Goal: Task Accomplishment & Management: Manage account settings

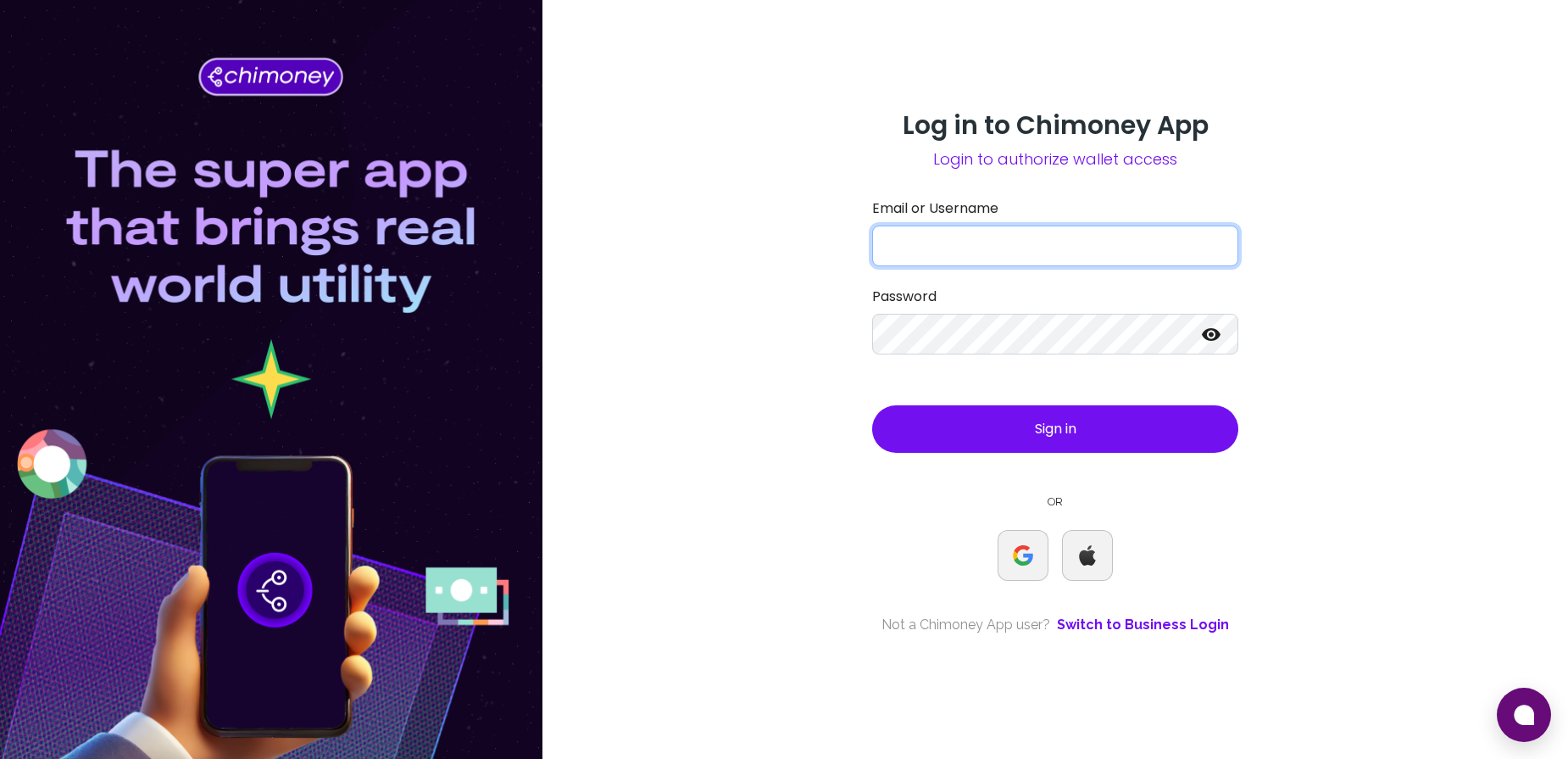
type input "[EMAIL_ADDRESS][DOMAIN_NAME]"
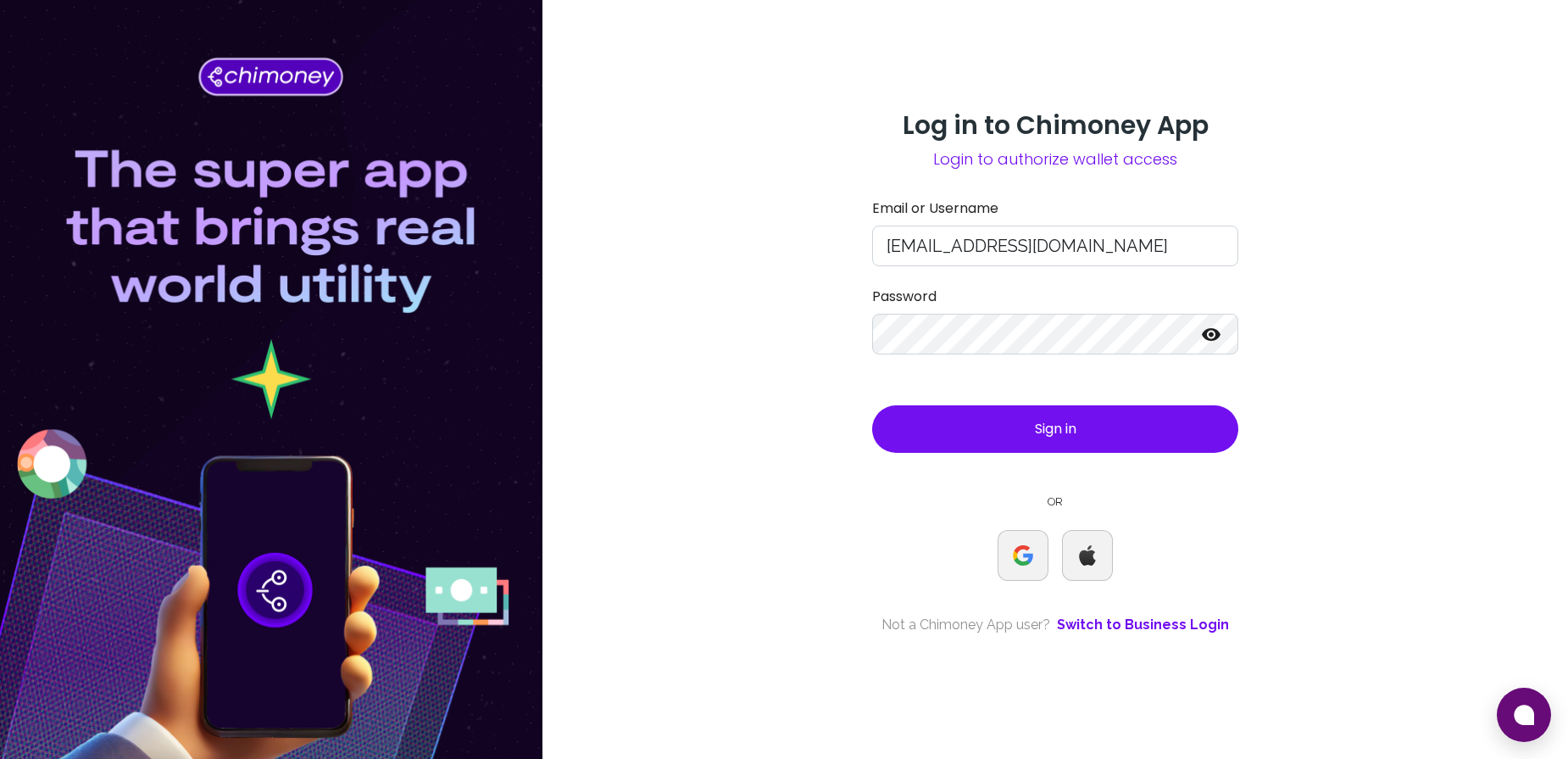
click at [903, 169] on span "Login to authorize wallet access" at bounding box center [1055, 160] width 366 height 24
copy span "Login to authorize wallet access"
click at [1025, 435] on button "Sign in" at bounding box center [1055, 429] width 366 height 47
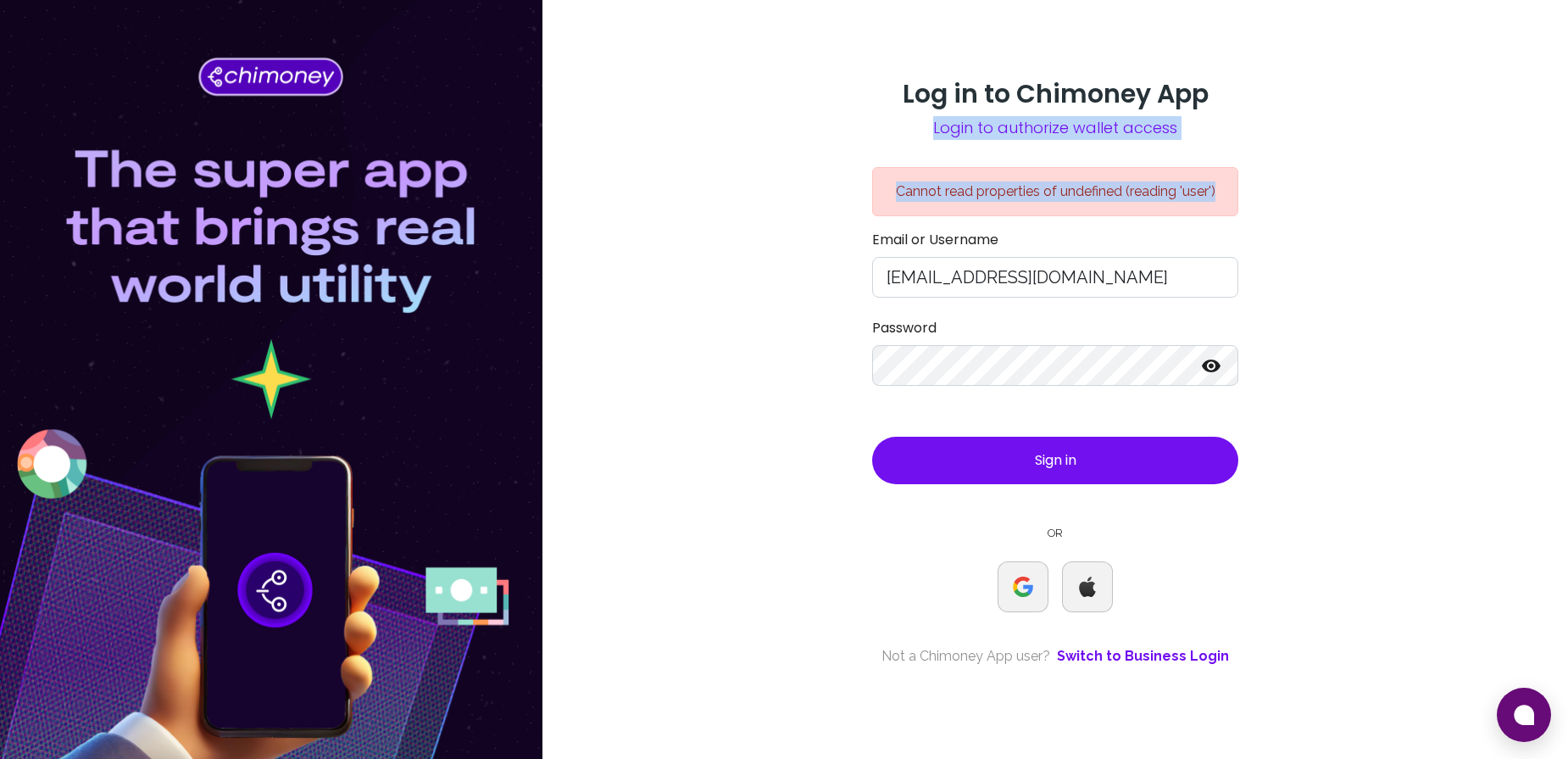
click at [844, 186] on div "Log in to Chimoney App Login to authorize wallet access Cannot read properties …" at bounding box center [1056, 379] width 1026 height 759
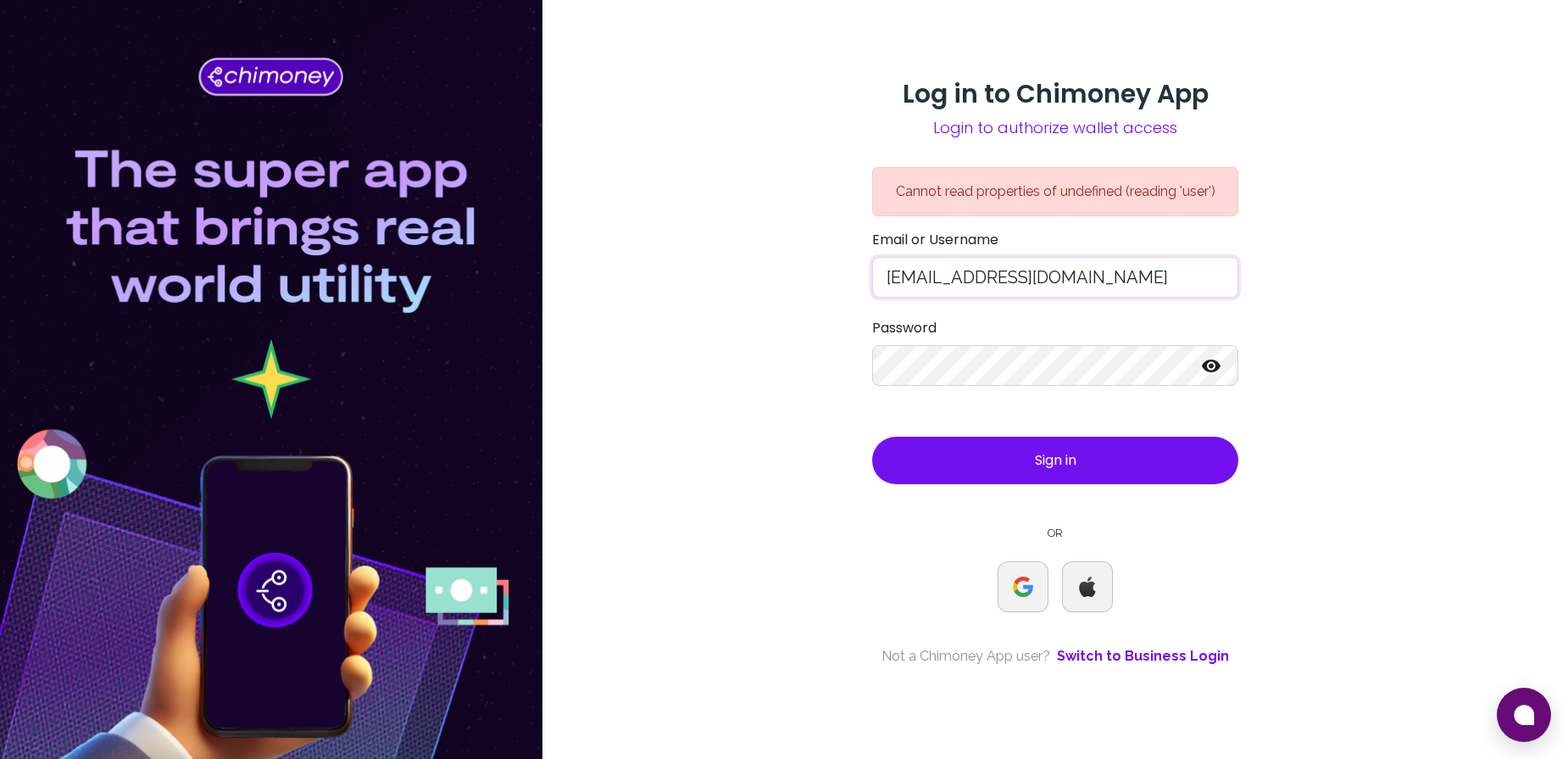
click at [983, 277] on input "atieno@chimoney.io" at bounding box center [1055, 277] width 366 height 41
click at [983, 277] on input "[EMAIL_ADDRESS][DOMAIN_NAME]" at bounding box center [1055, 277] width 366 height 41
click at [1202, 365] on icon at bounding box center [1211, 365] width 20 height 20
click at [1018, 486] on div "Cannot read properties of undefined (reading 'user') Email or Username atieno@c…" at bounding box center [1055, 416] width 366 height 500
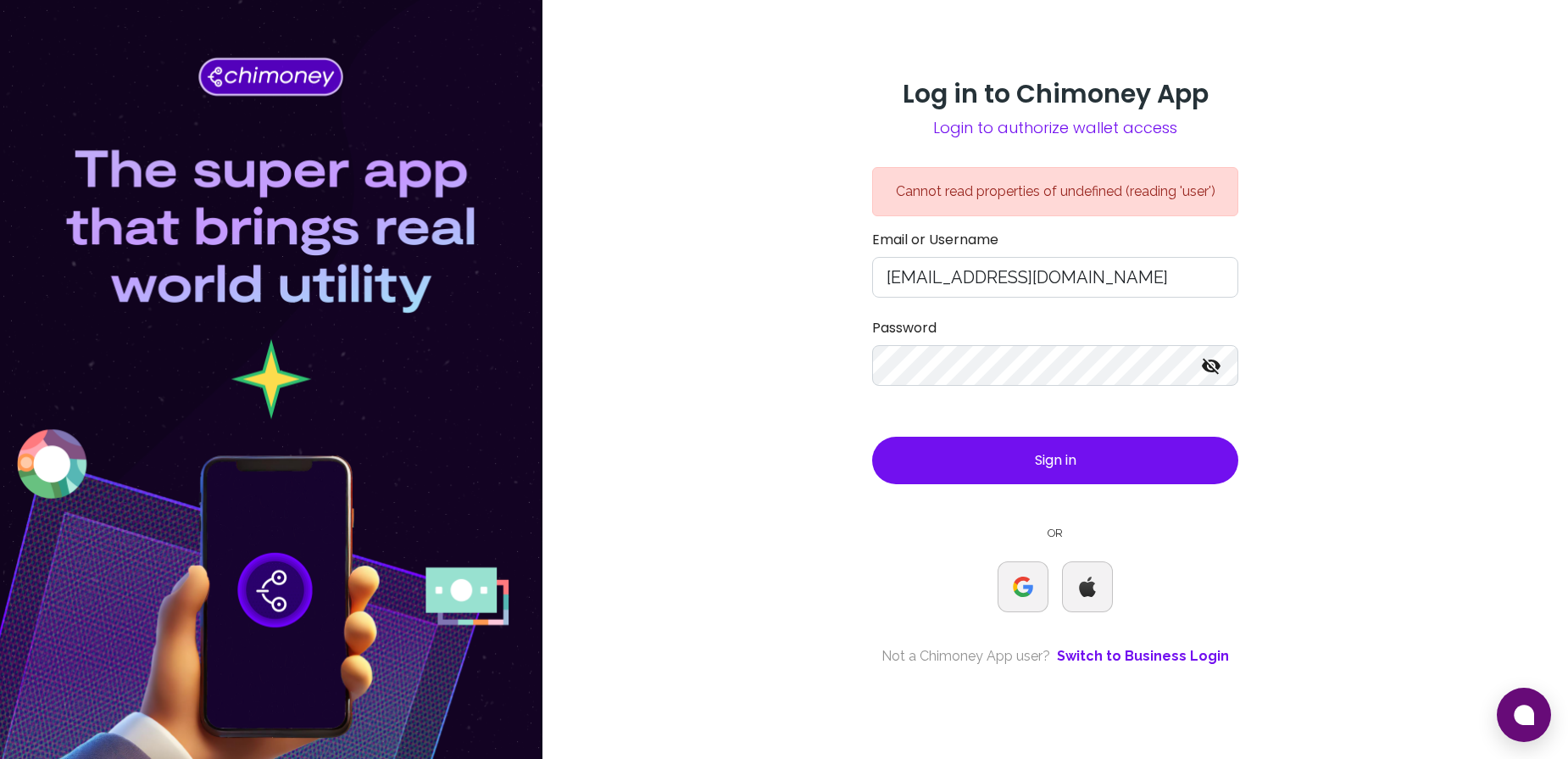
click at [1020, 464] on button "Sign in" at bounding box center [1055, 461] width 366 height 47
click at [935, 281] on input "[EMAIL_ADDRESS][DOMAIN_NAME]" at bounding box center [1055, 277] width 366 height 41
click at [928, 556] on div "Cannot read properties of undefined (reading 'user') Email or Username atieno@c…" at bounding box center [1055, 416] width 366 height 500
click at [1028, 570] on button at bounding box center [1023, 587] width 51 height 51
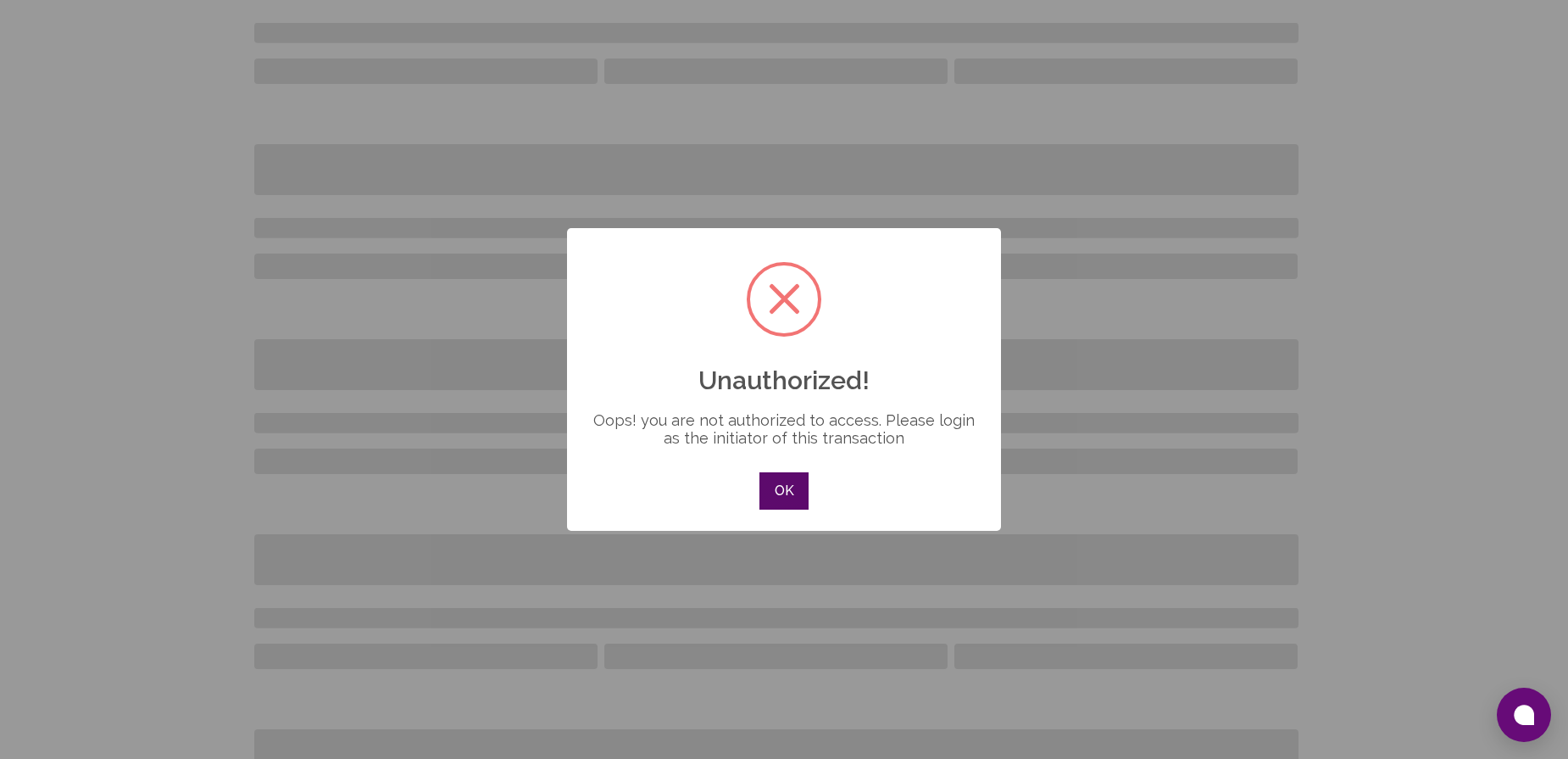
click at [788, 486] on button "OK" at bounding box center [784, 491] width 49 height 37
click at [791, 481] on button "OK" at bounding box center [784, 491] width 49 height 37
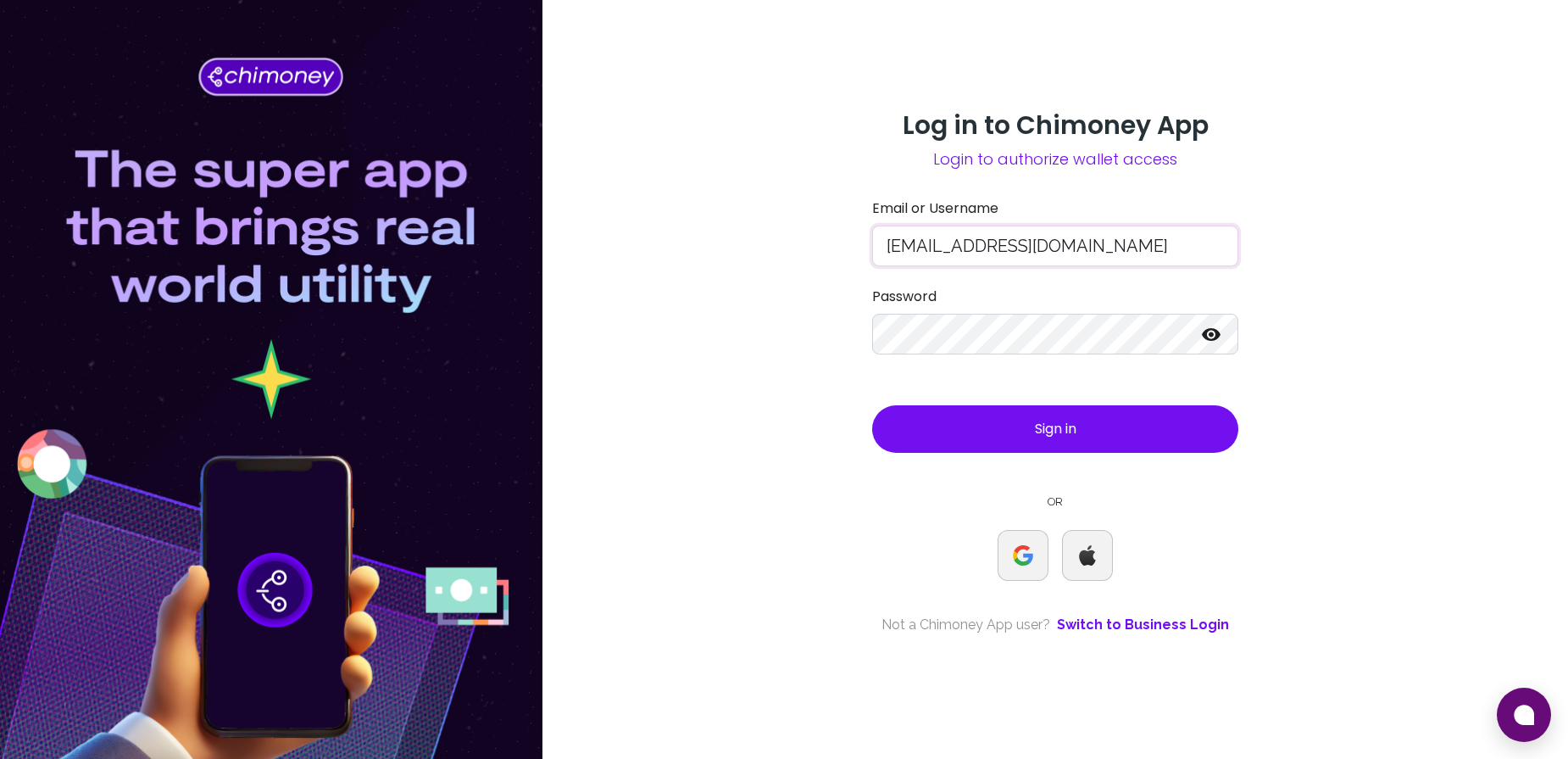
click at [928, 246] on input "[EMAIL_ADDRESS][DOMAIN_NAME]" at bounding box center [1055, 246] width 366 height 41
type input "[EMAIL_ADDRESS][DOMAIN_NAME]"
click at [931, 443] on button "Sign in" at bounding box center [1055, 429] width 366 height 47
click at [915, 240] on input "[EMAIL_ADDRESS][DOMAIN_NAME]" at bounding box center [1055, 246] width 366 height 41
click at [978, 433] on button "Sign in" at bounding box center [1055, 429] width 366 height 47
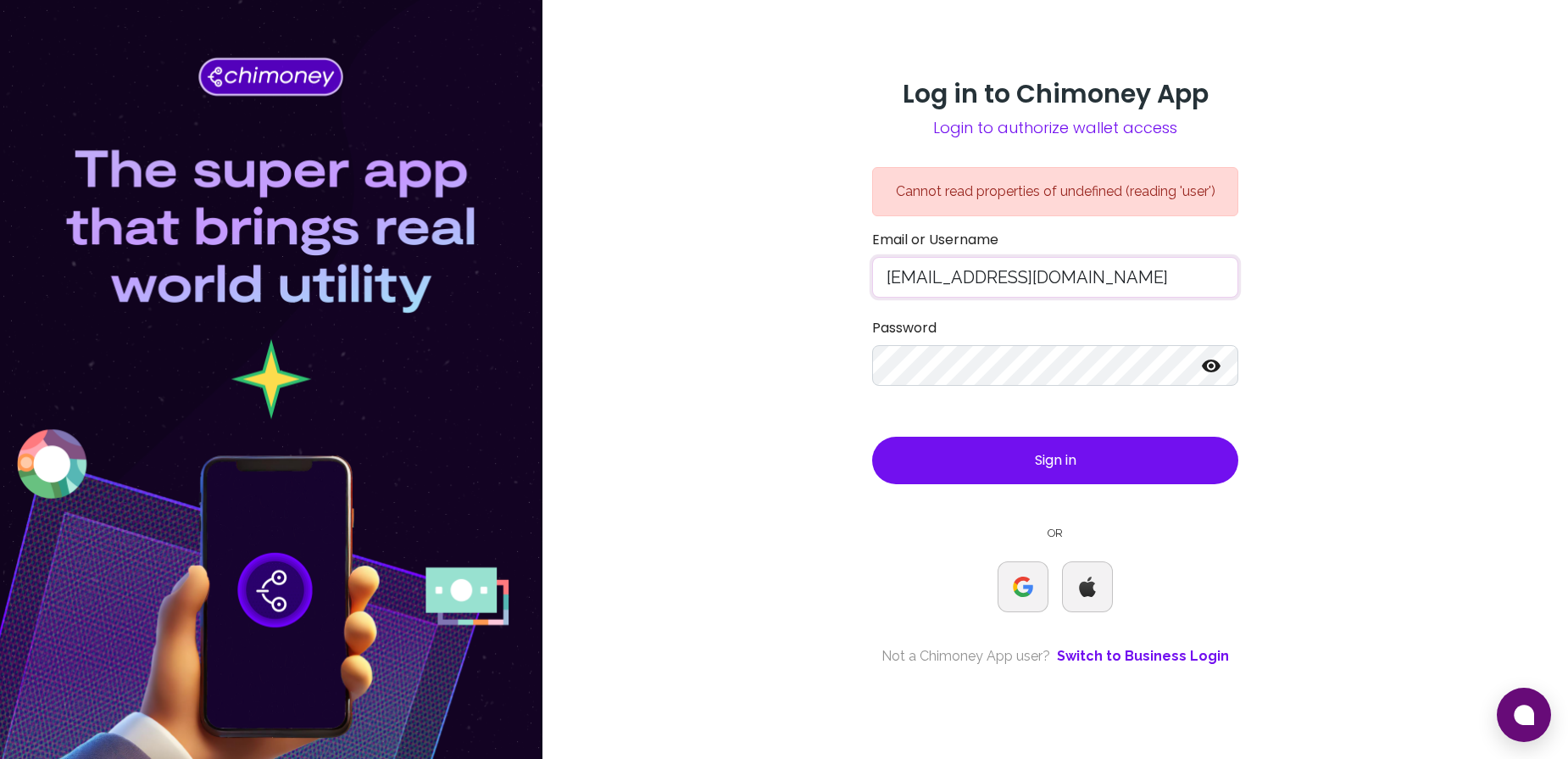
click at [957, 281] on input "atieno+84@chimoney.io" at bounding box center [1055, 277] width 366 height 41
type input "[EMAIL_ADDRESS][DOMAIN_NAME]"
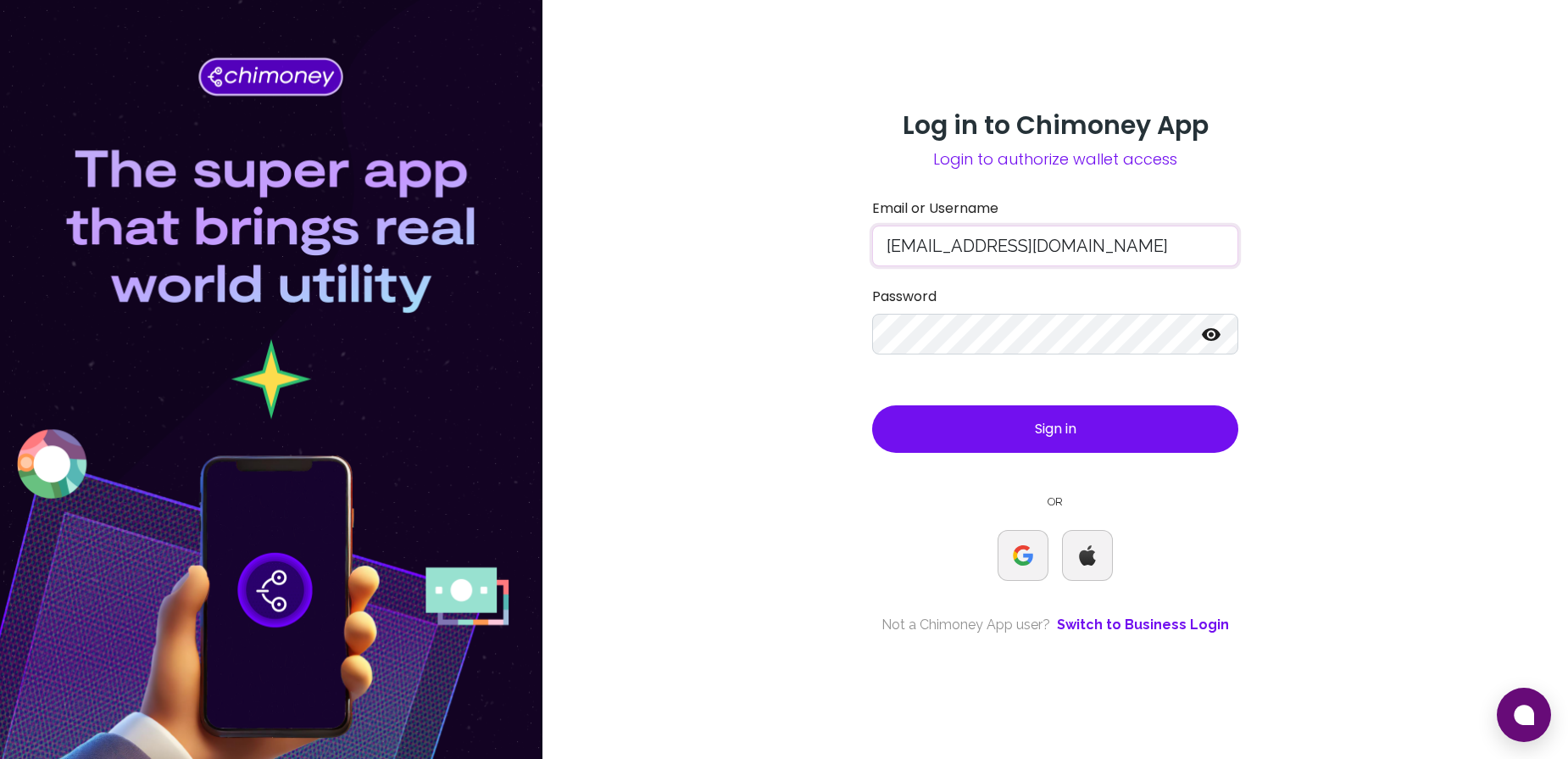
click at [935, 246] on input "[EMAIL_ADDRESS][DOMAIN_NAME]" at bounding box center [1055, 246] width 366 height 41
type input "[EMAIL_ADDRESS][DOMAIN_NAME]"
click at [1205, 339] on div at bounding box center [1055, 334] width 366 height 41
click at [1205, 339] on icon at bounding box center [1211, 334] width 20 height 20
click at [1047, 441] on button "Sign in" at bounding box center [1055, 429] width 366 height 47
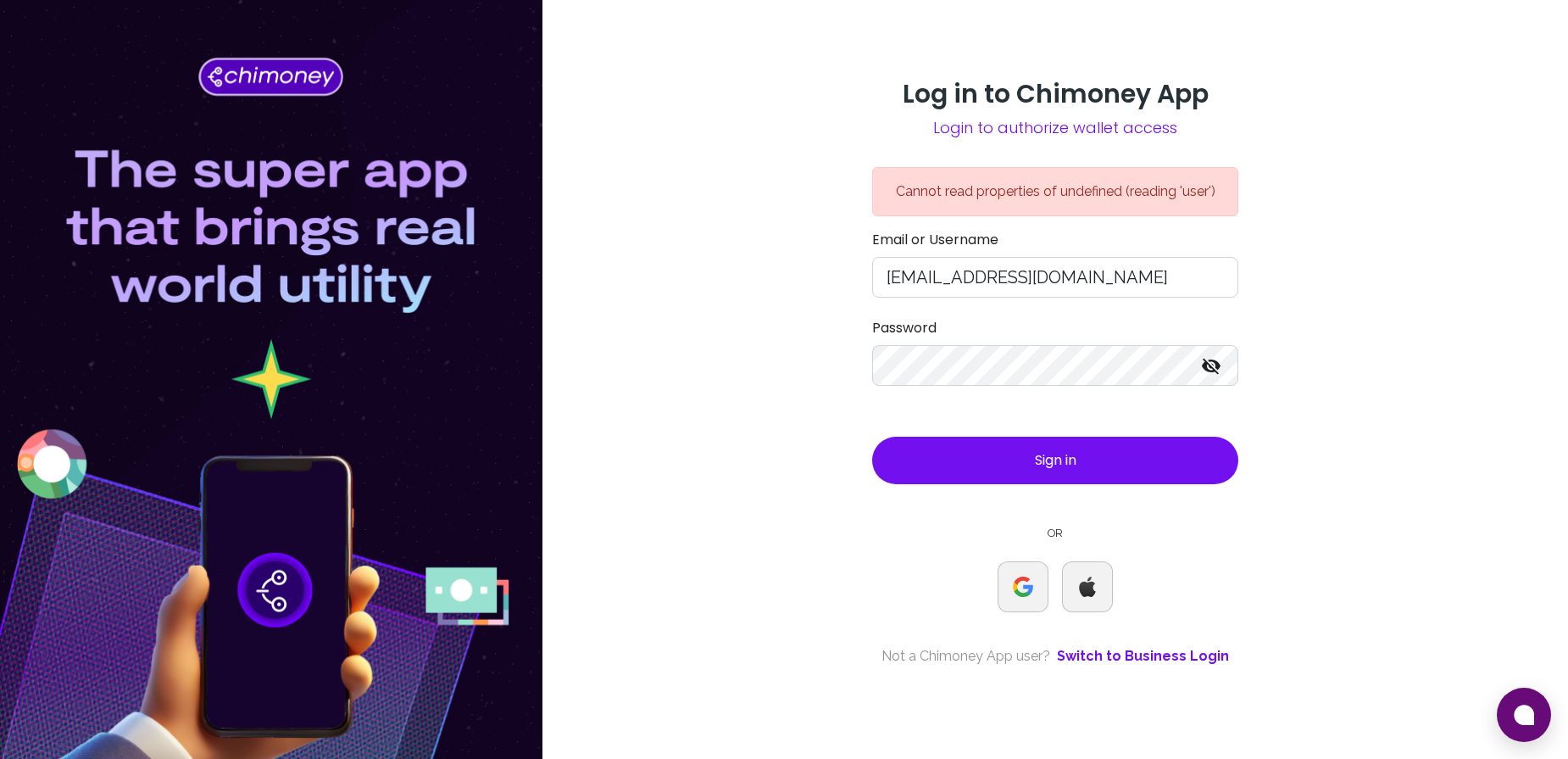
click at [1013, 463] on button "Sign in" at bounding box center [1055, 461] width 366 height 47
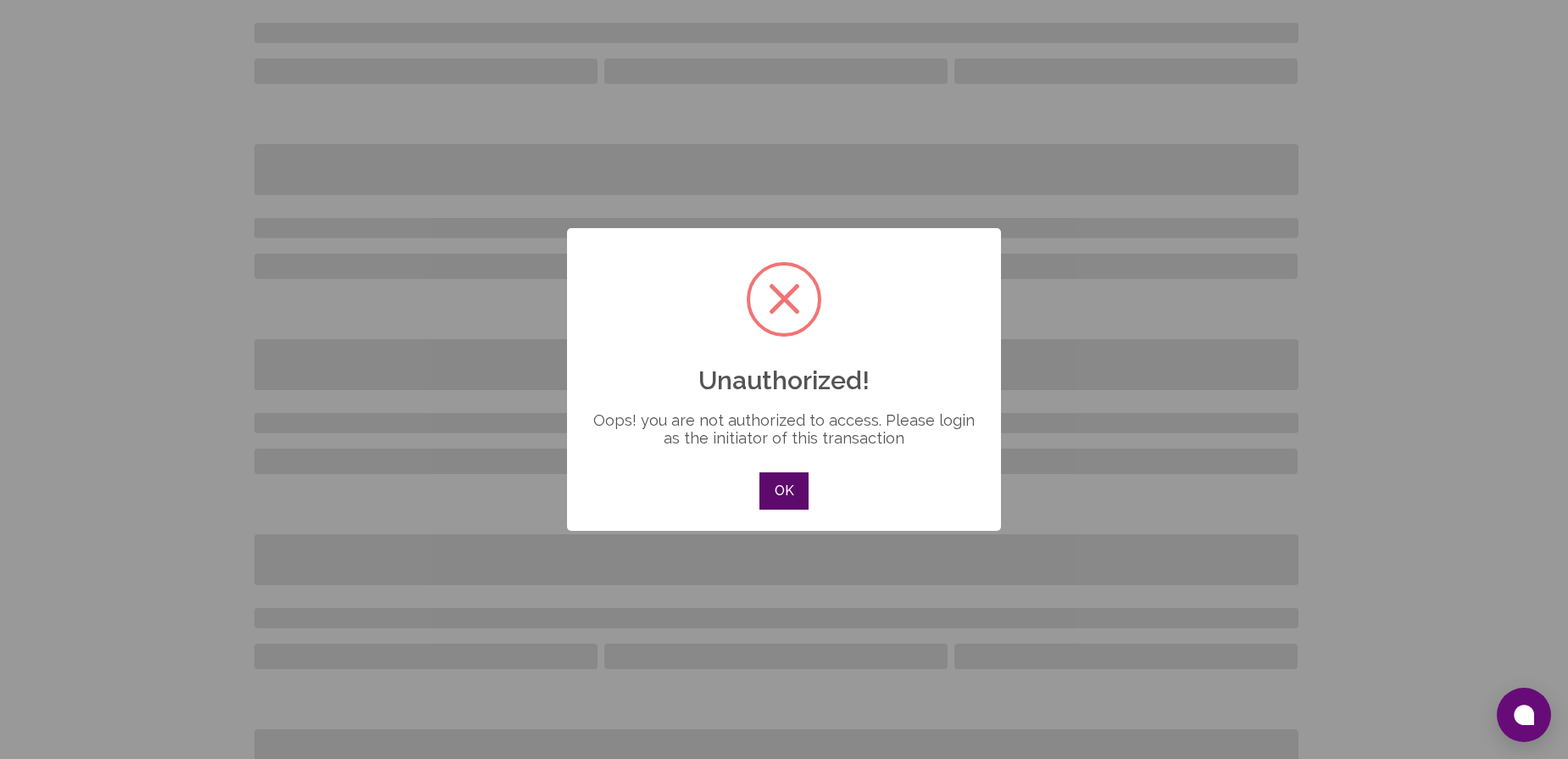
click at [797, 485] on button "OK" at bounding box center [784, 491] width 49 height 37
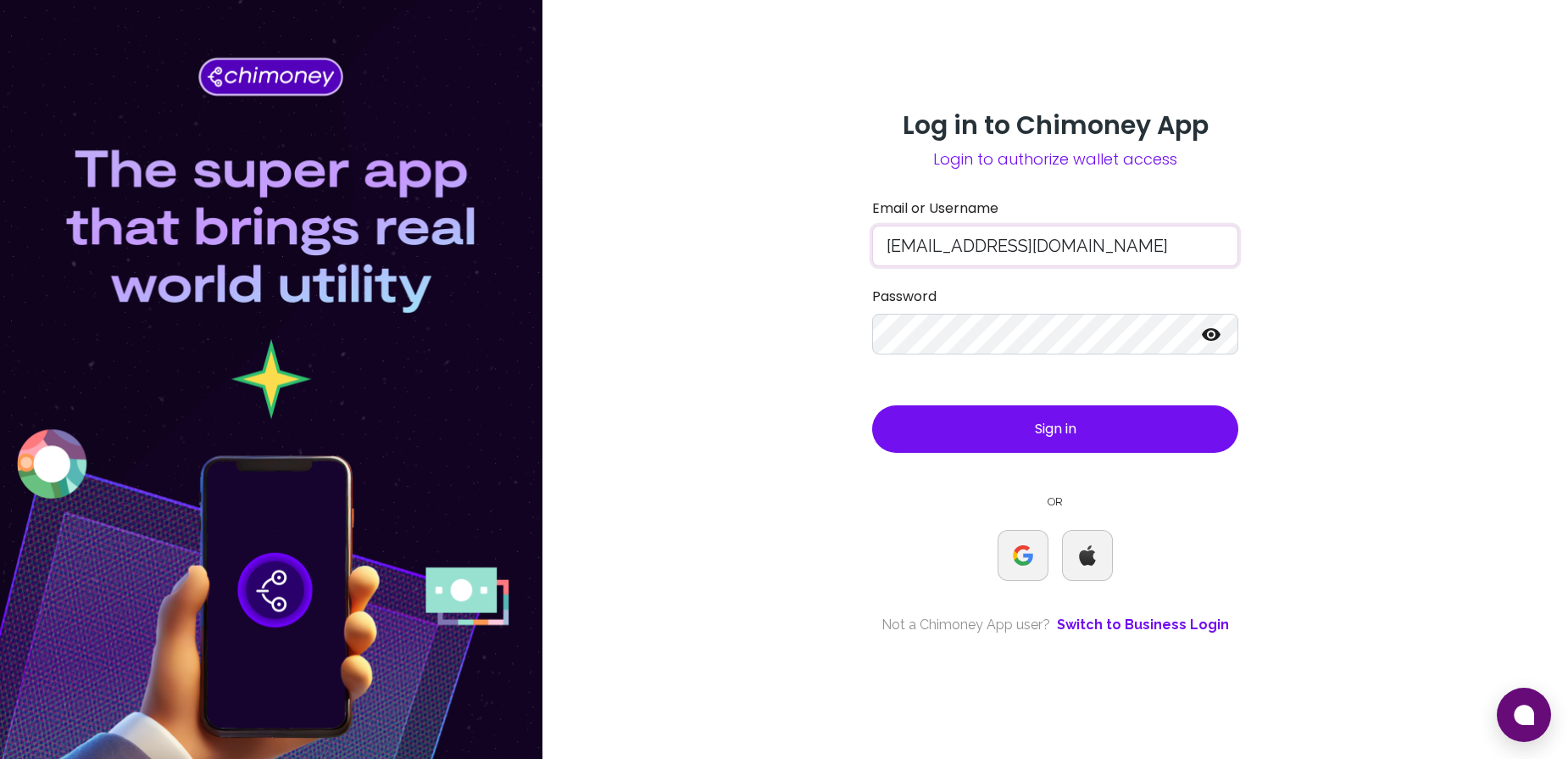
click at [940, 246] on input "[EMAIL_ADDRESS][DOMAIN_NAME]" at bounding box center [1055, 246] width 366 height 41
click at [937, 442] on button "Sign in" at bounding box center [1055, 429] width 366 height 47
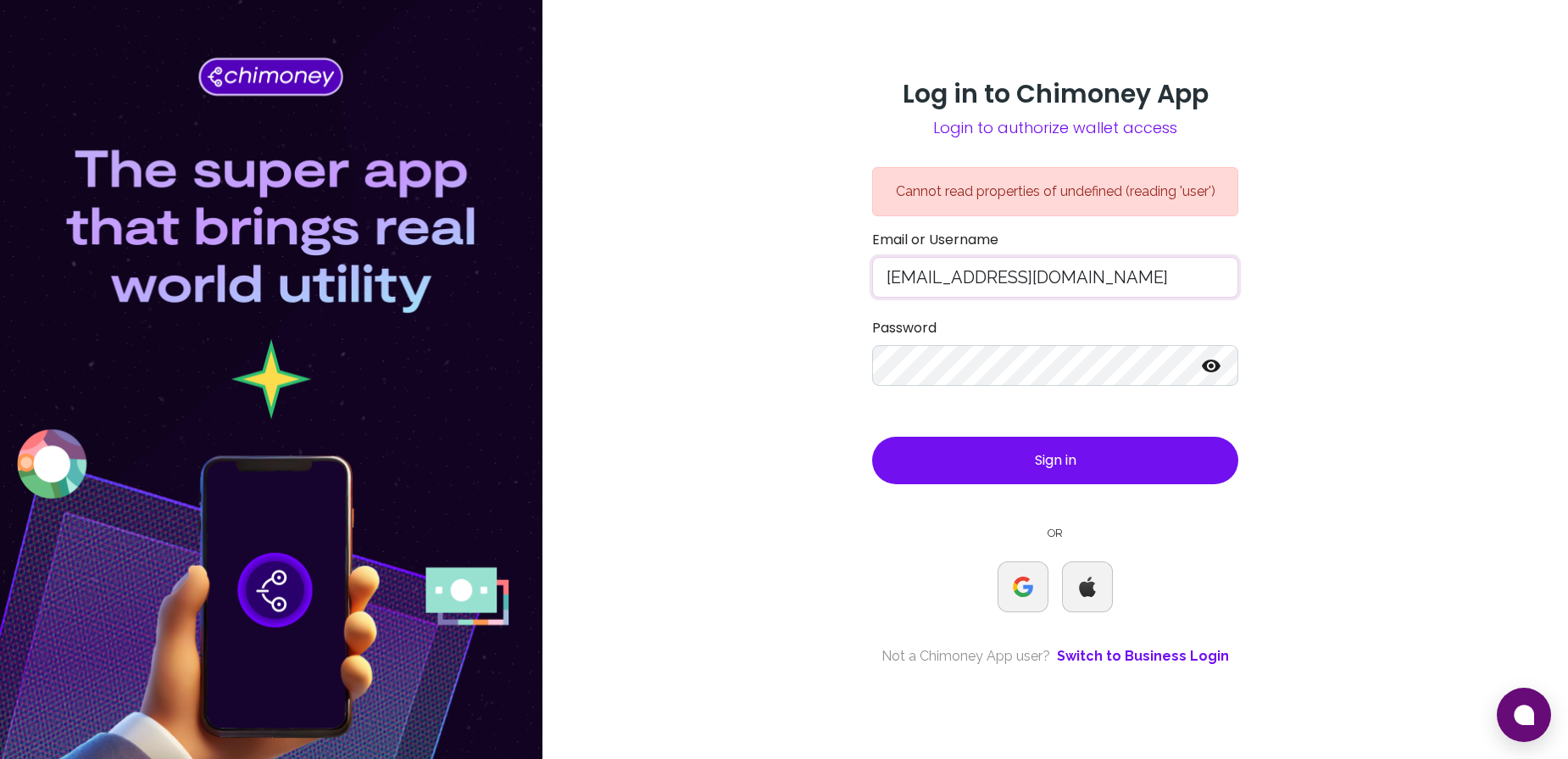
click at [956, 281] on input "[EMAIL_ADDRESS][DOMAIN_NAME]" at bounding box center [1055, 277] width 366 height 41
click at [953, 279] on input "[EMAIL_ADDRESS][DOMAIN_NAME]" at bounding box center [1055, 277] width 366 height 41
type input "[EMAIL_ADDRESS][DOMAIN_NAME]"
click at [1008, 457] on button "Sign in" at bounding box center [1055, 461] width 366 height 47
